Goal: Task Accomplishment & Management: Use online tool/utility

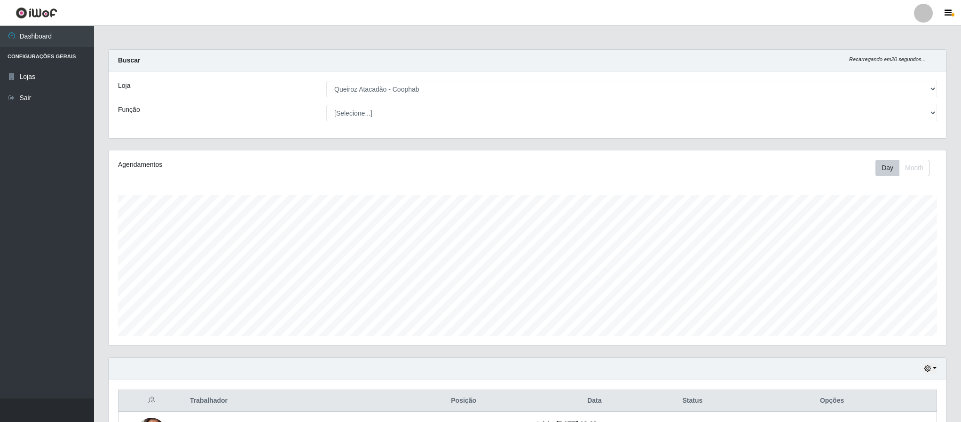
select select "463"
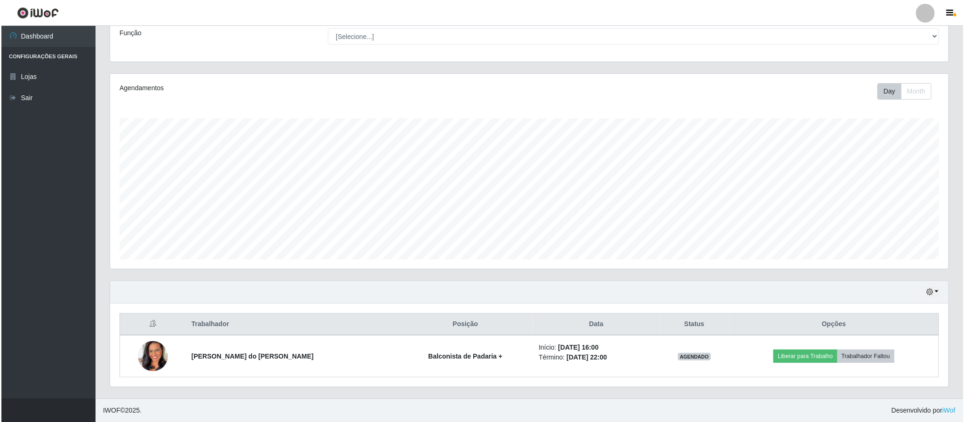
scroll to position [196, 837]
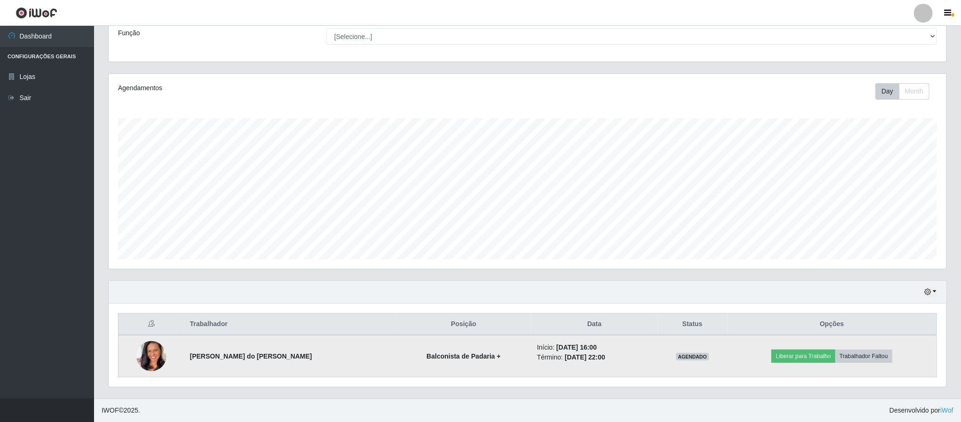
click at [157, 352] on img at bounding box center [151, 357] width 30 height 54
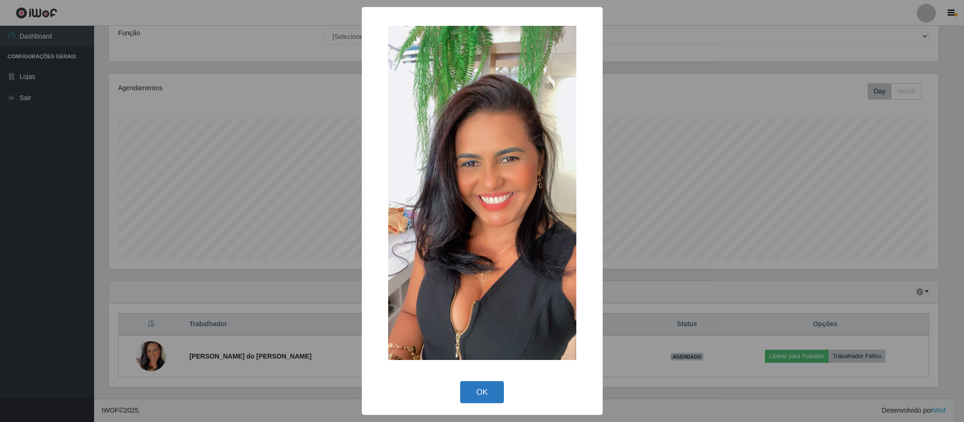
click at [487, 387] on button "OK" at bounding box center [482, 392] width 44 height 22
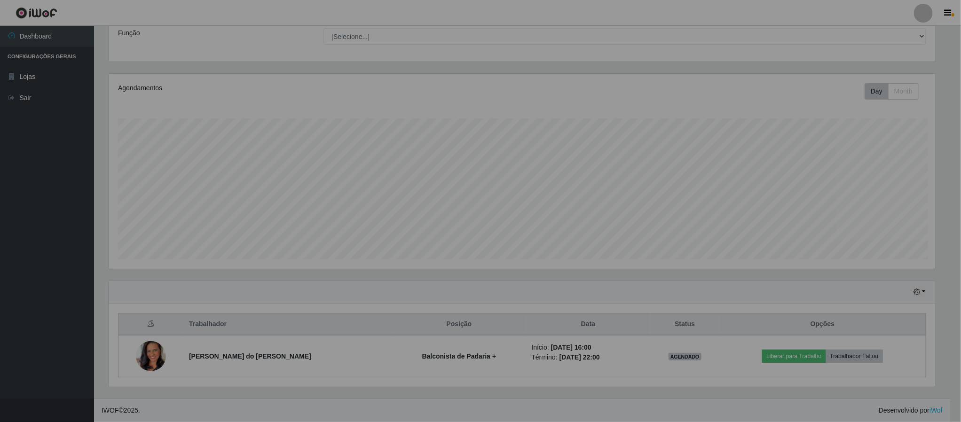
scroll to position [196, 837]
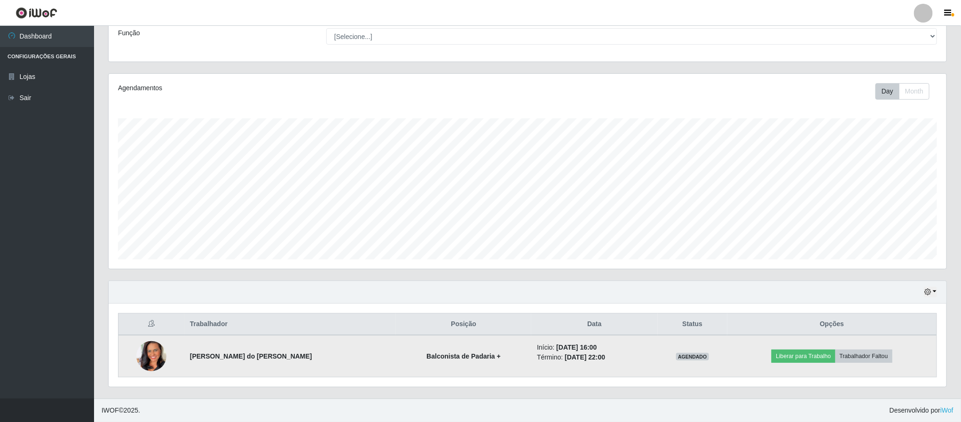
click at [144, 358] on img at bounding box center [151, 357] width 30 height 54
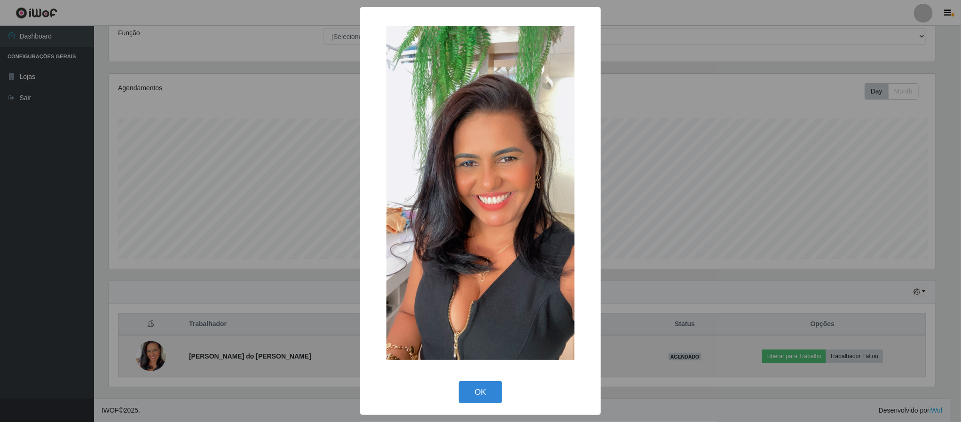
scroll to position [196, 830]
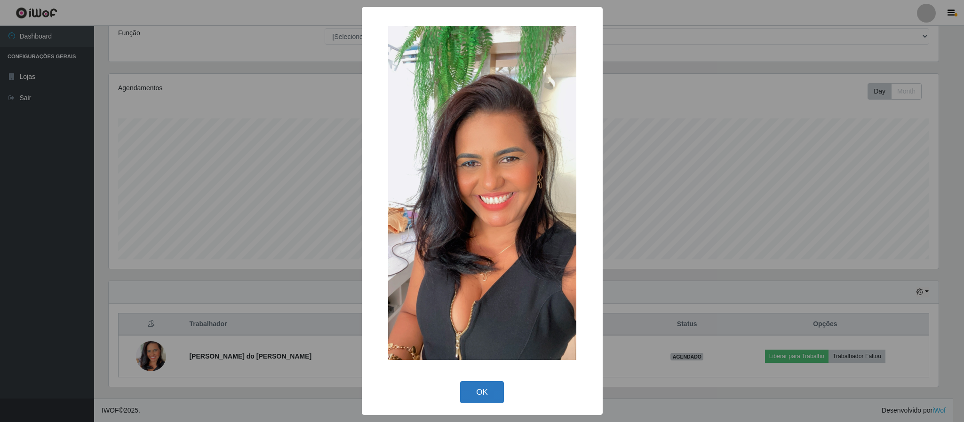
click at [487, 386] on button "OK" at bounding box center [482, 392] width 44 height 22
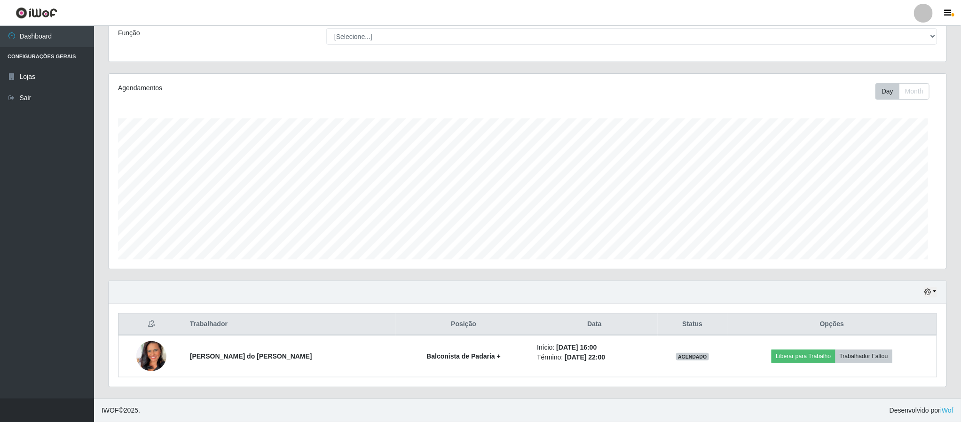
scroll to position [196, 837]
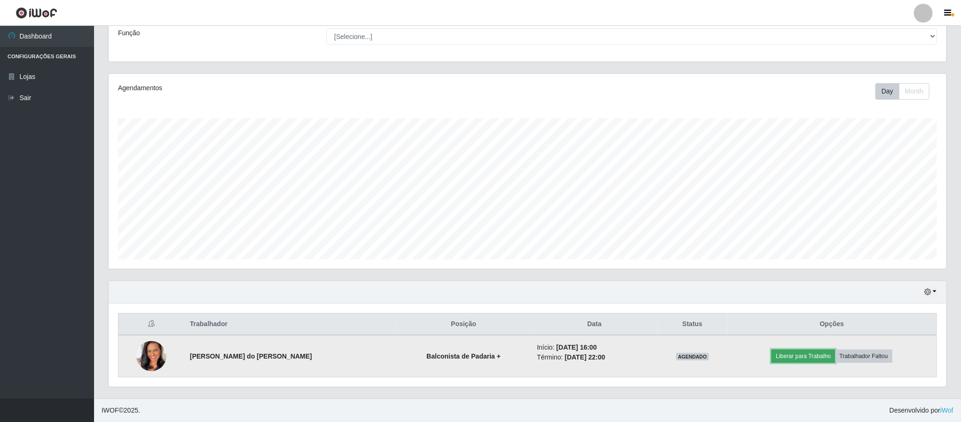
click at [824, 351] on button "Liberar para Trabalho" at bounding box center [803, 356] width 63 height 13
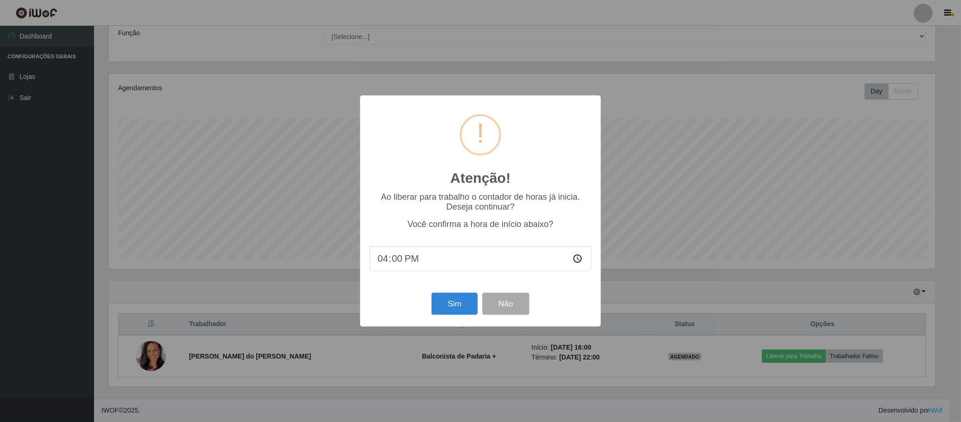
scroll to position [196, 830]
click at [460, 301] on button "Sim" at bounding box center [456, 304] width 46 height 22
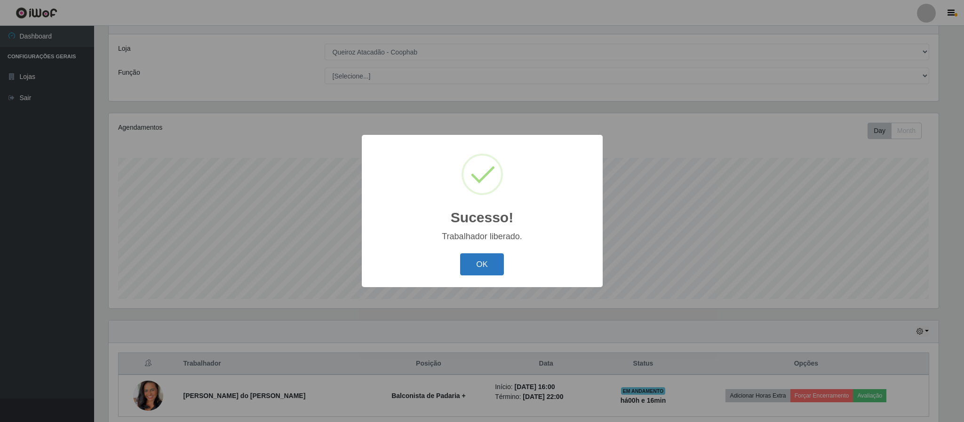
click at [498, 262] on button "OK" at bounding box center [482, 264] width 44 height 22
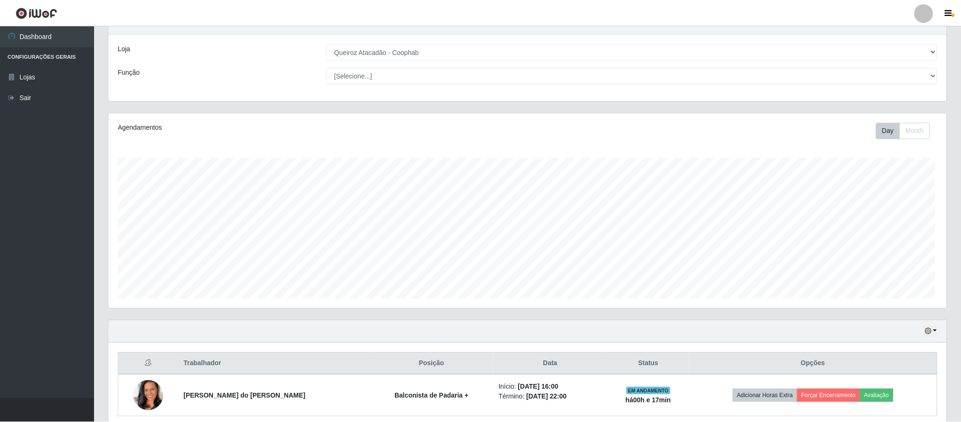
scroll to position [196, 837]
